Goal: Information Seeking & Learning: Learn about a topic

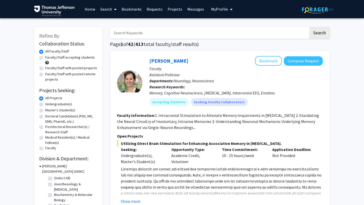
click at [196, 33] on input "Search Keywords" at bounding box center [209, 33] width 198 height 12
type input "yuan"
click at [309, 27] on button "Search" at bounding box center [319, 33] width 21 height 12
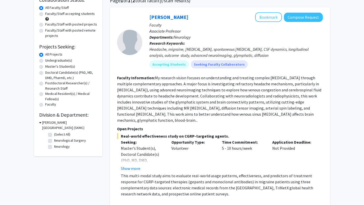
scroll to position [38, 0]
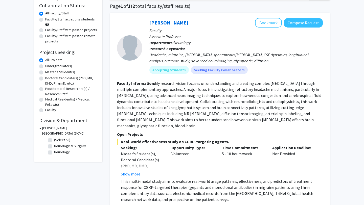
click at [166, 23] on link "[PERSON_NAME]" at bounding box center [168, 22] width 39 height 6
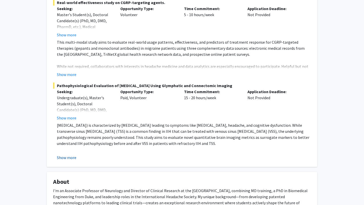
scroll to position [62, 0]
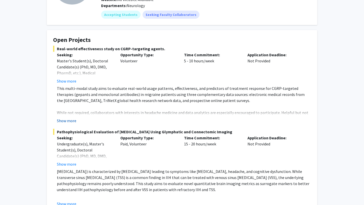
click at [72, 120] on button "Show more" at bounding box center [66, 121] width 19 height 6
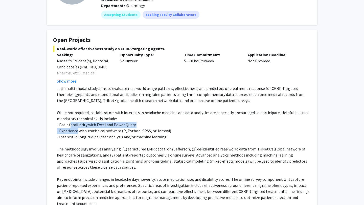
drag, startPoint x: 70, startPoint y: 126, endPoint x: 77, endPoint y: 132, distance: 9.3
click at [77, 132] on div "This multi-modal study aims to evaluate real-world usage patterns, effectivenes…" at bounding box center [184, 145] width 254 height 121
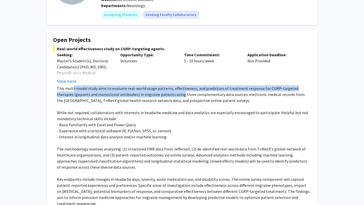
drag, startPoint x: 73, startPoint y: 87, endPoint x: 163, endPoint y: 95, distance: 90.9
click at [163, 95] on p "This multi-modal study aims to evaluate real-world usage patterns, effectivenes…" at bounding box center [184, 94] width 254 height 18
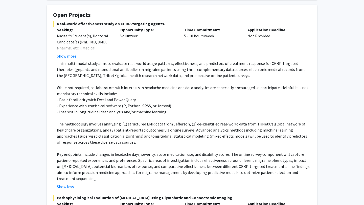
scroll to position [87, 0]
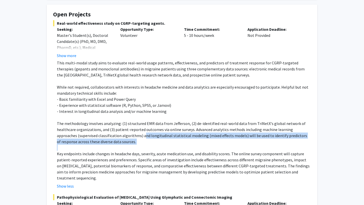
drag, startPoint x: 123, startPoint y: 134, endPoint x: 132, endPoint y: 148, distance: 16.6
click at [132, 148] on div "This multi-modal study aims to evaluate real-world usage patterns, effectivenes…" at bounding box center [184, 120] width 254 height 121
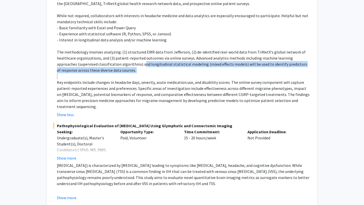
scroll to position [159, 0]
click at [67, 116] on button "Show less" at bounding box center [65, 114] width 17 height 6
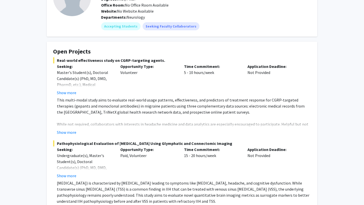
scroll to position [18, 0]
